Goal: Find specific page/section: Find specific page/section

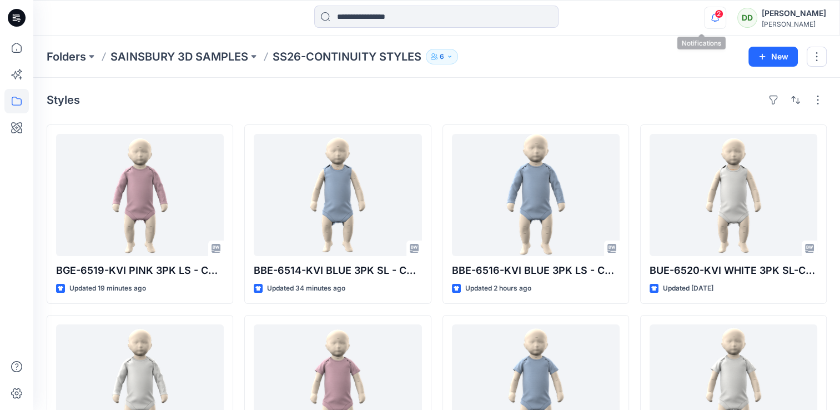
click at [711, 16] on icon "button" at bounding box center [715, 17] width 8 height 7
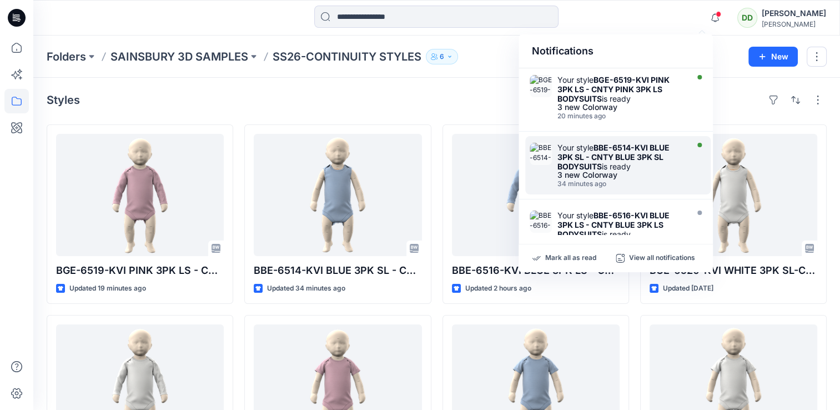
click at [605, 165] on div "Your style BBE-6514-KVI BLUE 3PK SL - CNTY BLUE 3PK SL BODYSUITS is ready" at bounding box center [621, 157] width 128 height 28
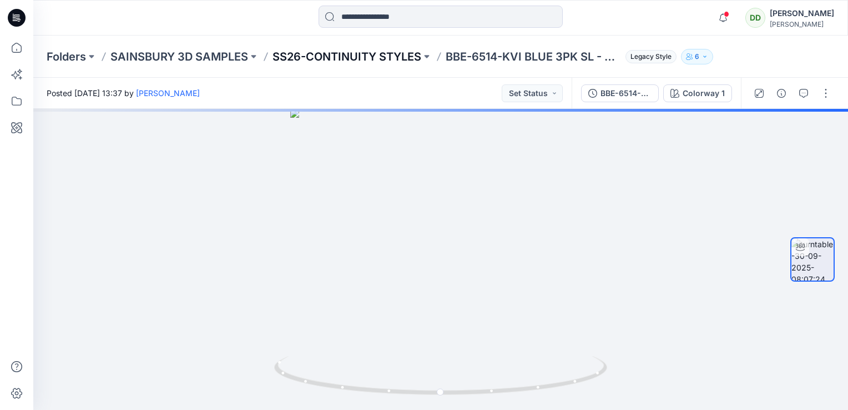
click at [400, 49] on p "SS26-CONTINUITY STYLES" at bounding box center [347, 57] width 149 height 16
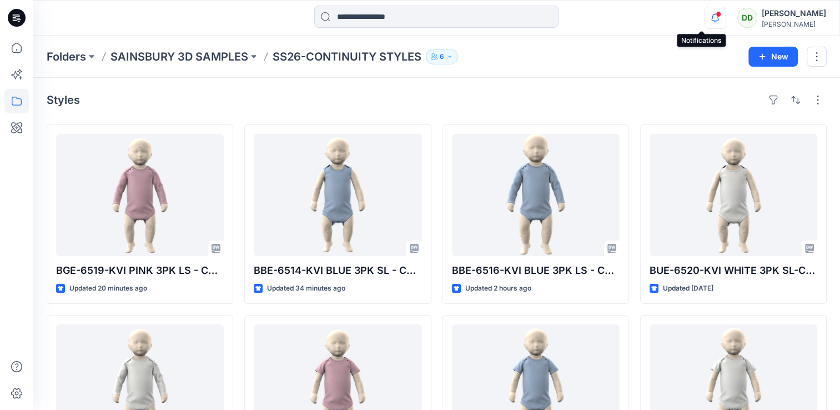
click at [705, 15] on icon "button" at bounding box center [715, 18] width 21 height 22
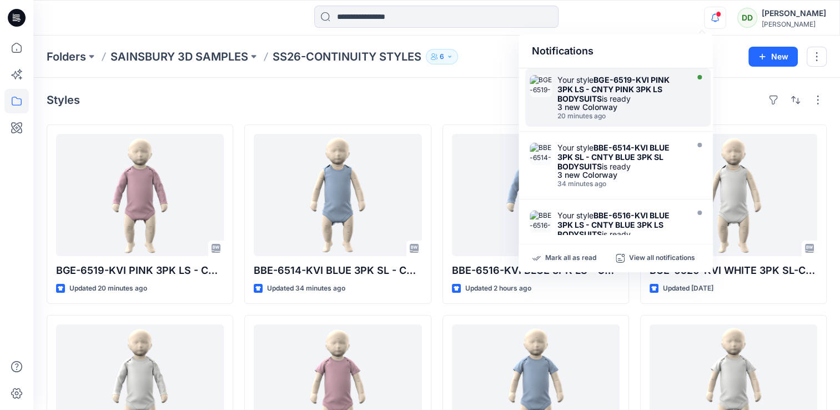
click at [662, 73] on div "Your style BGE-6519-KVI PINK 3PK LS - CNTY PINK 3PK LS BODYSUITS is ready 3 new…" at bounding box center [617, 97] width 185 height 58
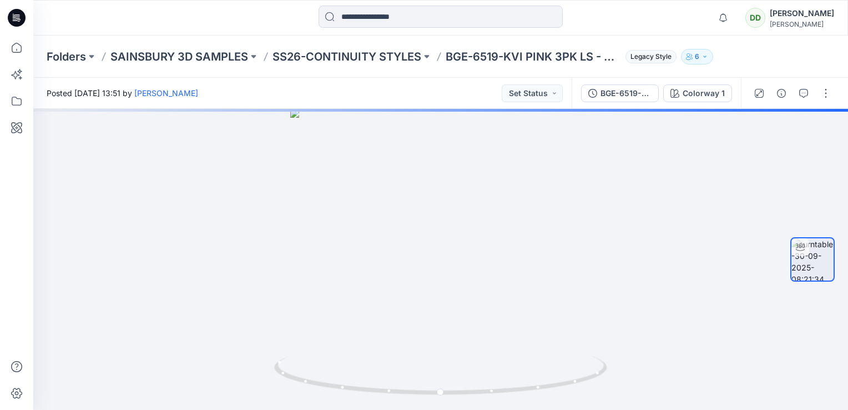
click at [318, 46] on div "Folders SAINSBURY 3D SAMPLES SS26-CONTINUITY STYLES BGE-6519-KVI PINK 3PK LS - …" at bounding box center [440, 57] width 815 height 42
click at [318, 52] on p "SS26-CONTINUITY STYLES" at bounding box center [347, 57] width 149 height 16
